Goal: Information Seeking & Learning: Learn about a topic

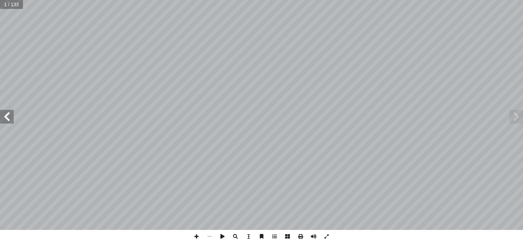
click at [11, 119] on span at bounding box center [7, 117] width 14 height 14
click at [222, 235] on span at bounding box center [222, 236] width 13 height 13
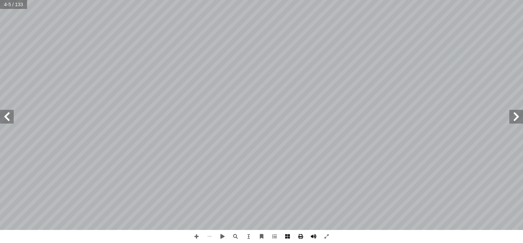
click at [316, 235] on span at bounding box center [313, 236] width 13 height 13
click at [8, 117] on span at bounding box center [7, 117] width 14 height 14
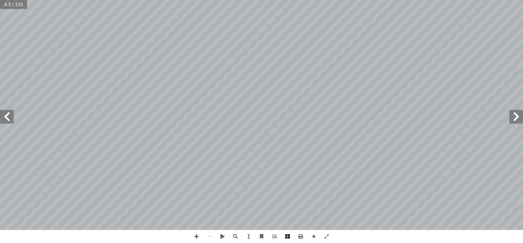
click at [8, 117] on span at bounding box center [7, 117] width 14 height 14
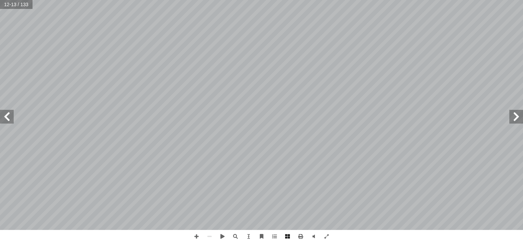
click at [8, 117] on span at bounding box center [7, 117] width 14 height 14
click at [4, 116] on span at bounding box center [7, 117] width 14 height 14
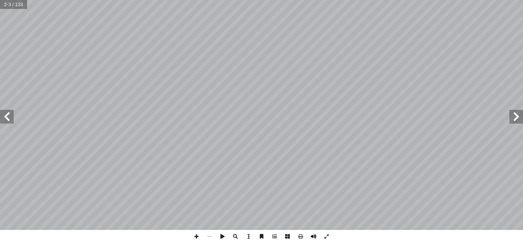
click at [315, 238] on span at bounding box center [313, 236] width 13 height 13
click at [7, 114] on span at bounding box center [7, 117] width 14 height 14
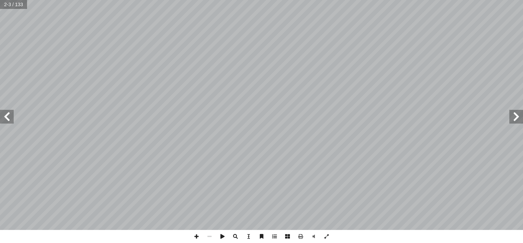
click at [7, 114] on span at bounding box center [7, 117] width 14 height 14
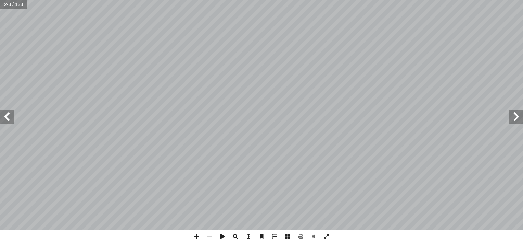
click at [7, 114] on span at bounding box center [7, 117] width 14 height 14
click at [9, 119] on span at bounding box center [7, 117] width 14 height 14
click at [7, 119] on span at bounding box center [7, 117] width 14 height 14
click at [5, 119] on span at bounding box center [7, 117] width 14 height 14
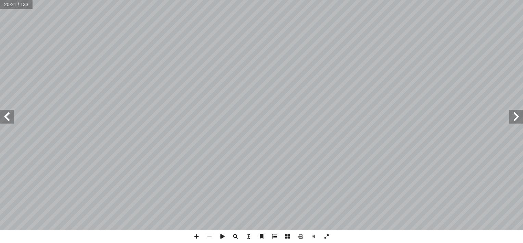
click at [6, 119] on span at bounding box center [7, 117] width 14 height 14
click at [194, 234] on span at bounding box center [196, 236] width 13 height 13
click at [250, 234] on span at bounding box center [248, 236] width 13 height 13
click at [275, 236] on span at bounding box center [274, 236] width 13 height 13
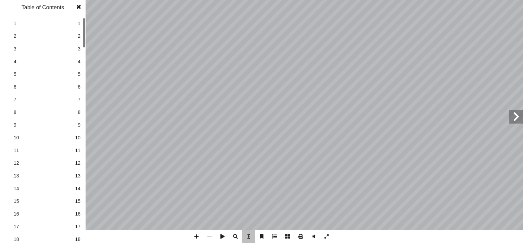
click at [275, 236] on span at bounding box center [274, 236] width 13 height 13
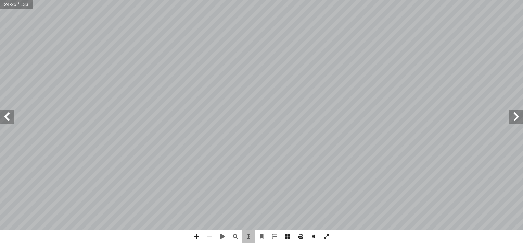
click at [332, 140] on div "19 ت الكريمة: � ي آ شرح ال� ع: ّ سر ّ والت ُ ل � ستعج � ة ال ّ فس البشري ّ ئع ا…" at bounding box center [342, 115] width 160 height 207
click at [199, 110] on span "على" at bounding box center [200, 110] width 7 height 5
click at [122, 101] on span "وفيه" at bounding box center [119, 103] width 7 height 5
click at [129, 96] on span "لله في خلقه،" at bounding box center [128, 97] width 24 height 5
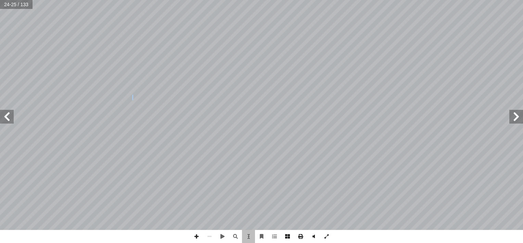
click at [129, 96] on span "لله في خلقه،" at bounding box center [128, 97] width 24 height 5
click at [121, 87] on div "٢٠ - هتدى � ن َ م َ ر، ف َّ خ أ م و� َّ لقيامة فيه ما قد � يوم ُ ه ُّ ل ِ ج ِ س…" at bounding box center [182, 115] width 160 height 207
click at [9, 114] on span at bounding box center [7, 117] width 14 height 14
click at [519, 113] on span at bounding box center [517, 117] width 14 height 14
click at [9, 116] on span at bounding box center [7, 117] width 14 height 14
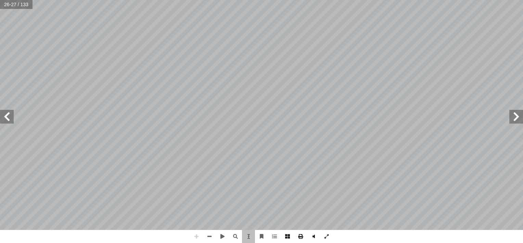
click at [518, 114] on span at bounding box center [517, 117] width 14 height 14
click at [189, 183] on span "ذٰ" at bounding box center [193, 185] width 16 height 7
click at [7, 117] on span at bounding box center [7, 117] width 14 height 14
drag, startPoint x: 408, startPoint y: 15, endPoint x: 445, endPoint y: 104, distance: 95.8
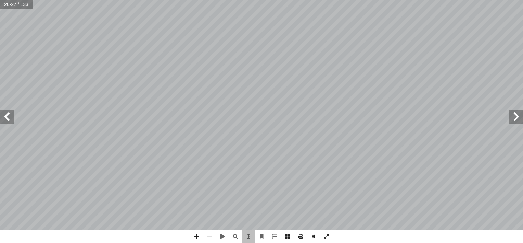
click at [3, 117] on span at bounding box center [7, 117] width 14 height 14
click at [6, 118] on span at bounding box center [7, 117] width 14 height 14
click at [519, 111] on span at bounding box center [517, 117] width 14 height 14
click at [511, 115] on span at bounding box center [517, 117] width 14 height 14
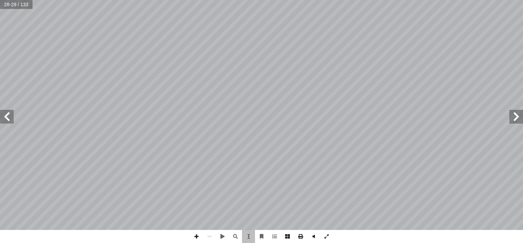
click at [511, 115] on span at bounding box center [517, 117] width 14 height 14
click at [5, 111] on span at bounding box center [7, 117] width 14 height 14
click at [3, 111] on span at bounding box center [7, 117] width 14 height 14
click at [5, 116] on span at bounding box center [7, 117] width 14 height 14
click at [515, 116] on span at bounding box center [517, 117] width 14 height 14
